Goal: Information Seeking & Learning: Learn about a topic

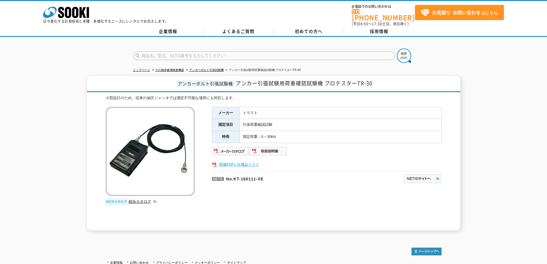
click at [227, 161] on link "関連PDF1 付属品リスト" at bounding box center [327, 164] width 230 height 7
drag, startPoint x: 280, startPoint y: 136, endPoint x: 268, endPoint y: 135, distance: 11.8
click at [268, 135] on td "測定荷重：0～30kN" at bounding box center [341, 137] width 202 height 12
click at [336, 141] on div "メーカー トラスト 測定項目 引張荷重確認試験 特長 測定荷重：0～30kN 関連PDF1 付属品リスト No.KT-160111-VE" at bounding box center [327, 169] width 230 height 124
drag, startPoint x: 278, startPoint y: 133, endPoint x: 253, endPoint y: 132, distance: 25.0
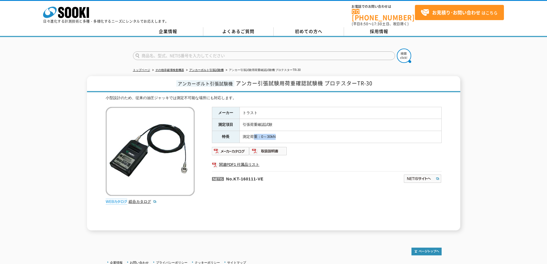
click at [253, 132] on td "測定荷重：0～30kN" at bounding box center [341, 137] width 202 height 12
click at [313, 133] on td "測定荷重：0～30kN" at bounding box center [341, 137] width 202 height 12
drag, startPoint x: 280, startPoint y: 134, endPoint x: 260, endPoint y: 134, distance: 19.8
click at [260, 134] on td "測定荷重：0～30kN" at bounding box center [341, 137] width 202 height 12
click at [325, 135] on td "測定荷重：0～30kN" at bounding box center [341, 137] width 202 height 12
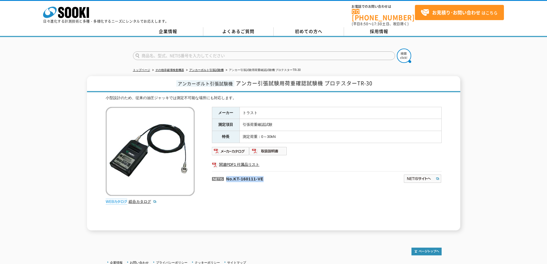
drag, startPoint x: 272, startPoint y: 175, endPoint x: 224, endPoint y: 177, distance: 48.3
click at [224, 177] on p "No.KT-160111-VE" at bounding box center [280, 178] width 136 height 14
click at [223, 201] on div "メーカー トラスト 測定項目 引張荷重確認試験 特長 測定荷重：0～30kN 関連PDF1 付属品リスト No.KT-160111-VE" at bounding box center [327, 169] width 230 height 124
drag, startPoint x: 374, startPoint y: 81, endPoint x: 326, endPoint y: 78, distance: 47.8
click at [326, 78] on h1 "アンカーボルト引張試験機 アンカー引張試験用荷重確認試験機 プロテスターTR-30" at bounding box center [274, 84] width 374 height 16
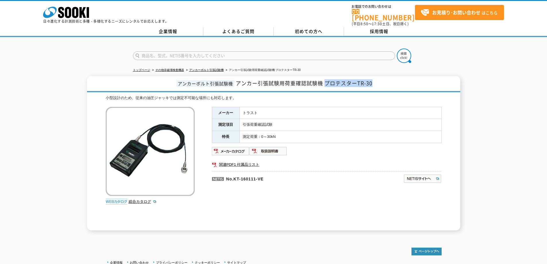
copy span "プロテスターTR-30"
